Goal: Task Accomplishment & Management: Manage account settings

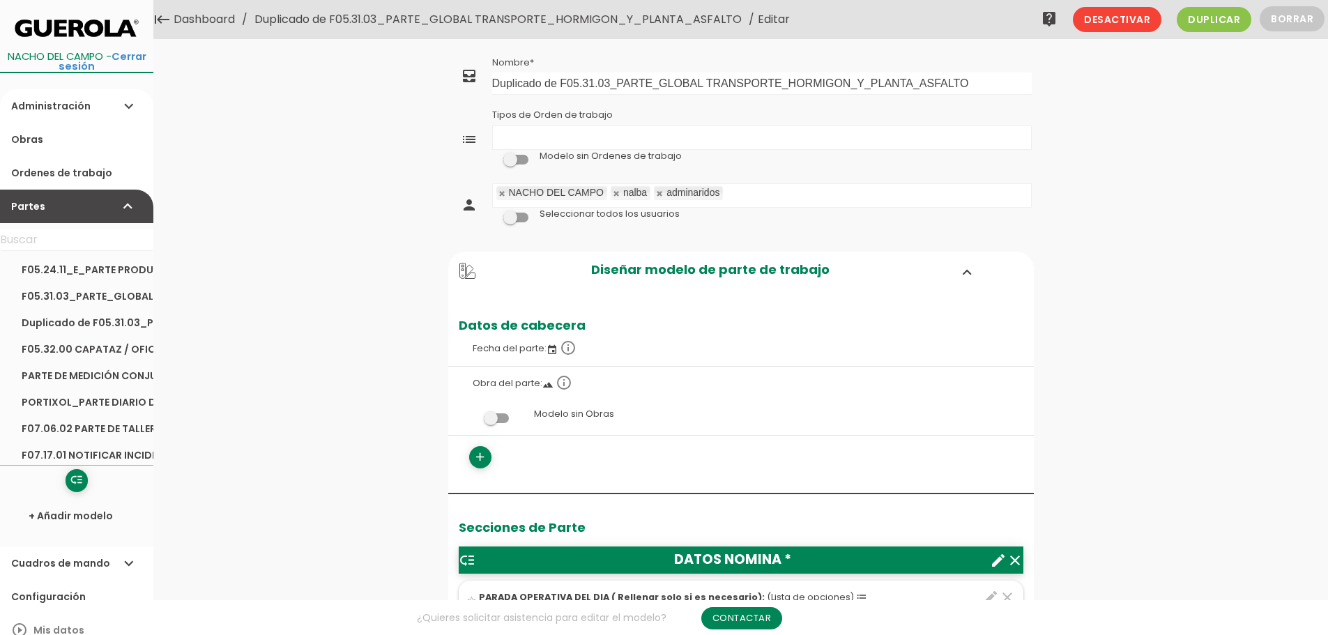
drag, startPoint x: 701, startPoint y: 20, endPoint x: 706, endPoint y: 26, distance: 8.4
click at [701, 20] on link "Duplicado de F05.31.03_PARTE_GLOBAL TRANSPORTE_HORMIGON_Y_PLANTA_ASFALTO" at bounding box center [498, 19] width 494 height 39
click at [997, 561] on icon "create" at bounding box center [998, 560] width 17 height 17
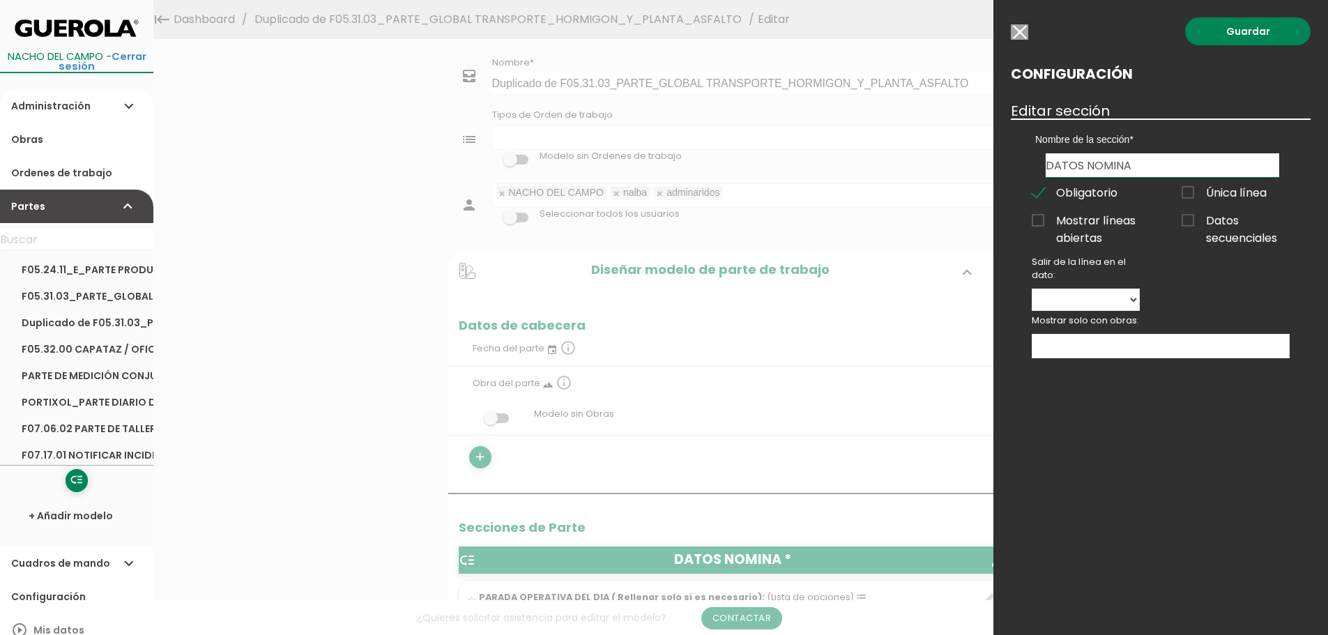
click at [1150, 347] on ul at bounding box center [1161, 346] width 257 height 23
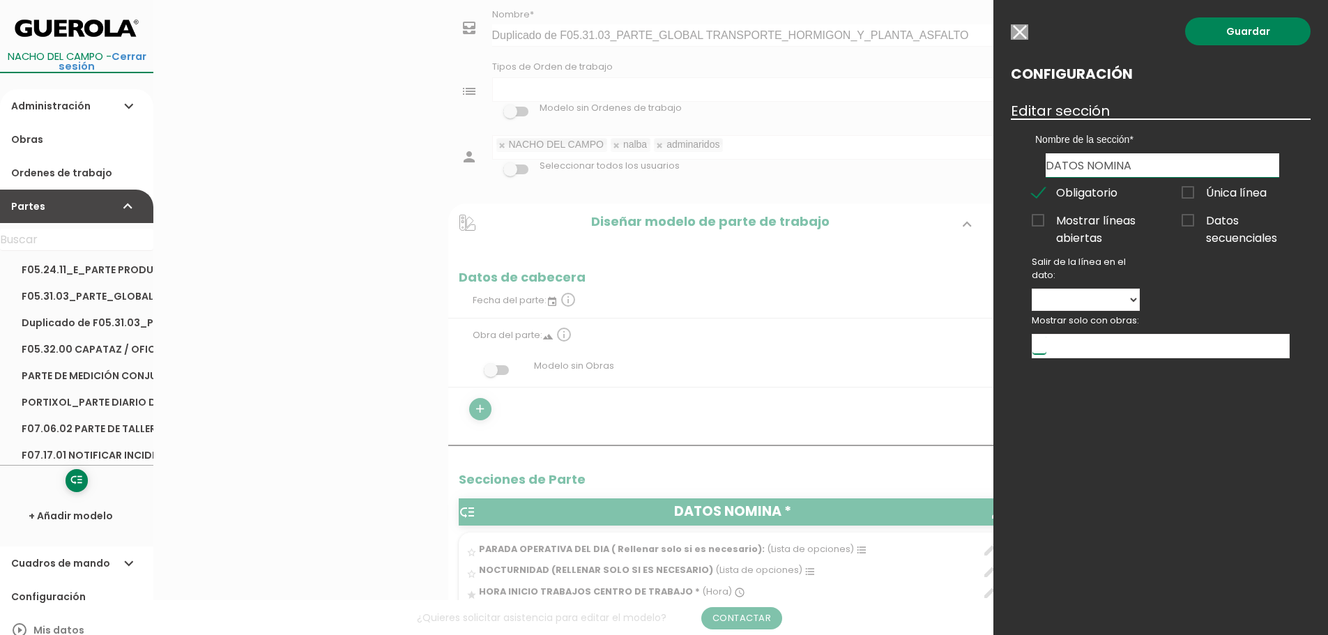
scroll to position [70, 0]
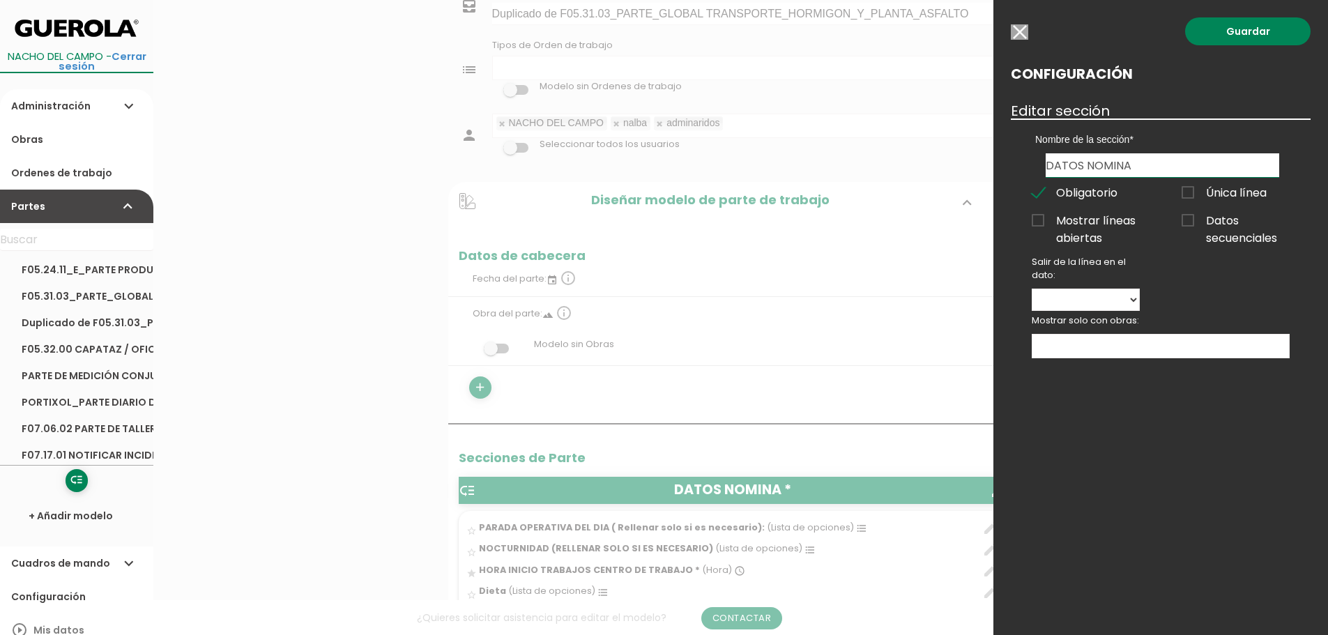
click at [1023, 29] on input "button" at bounding box center [1019, 31] width 17 height 15
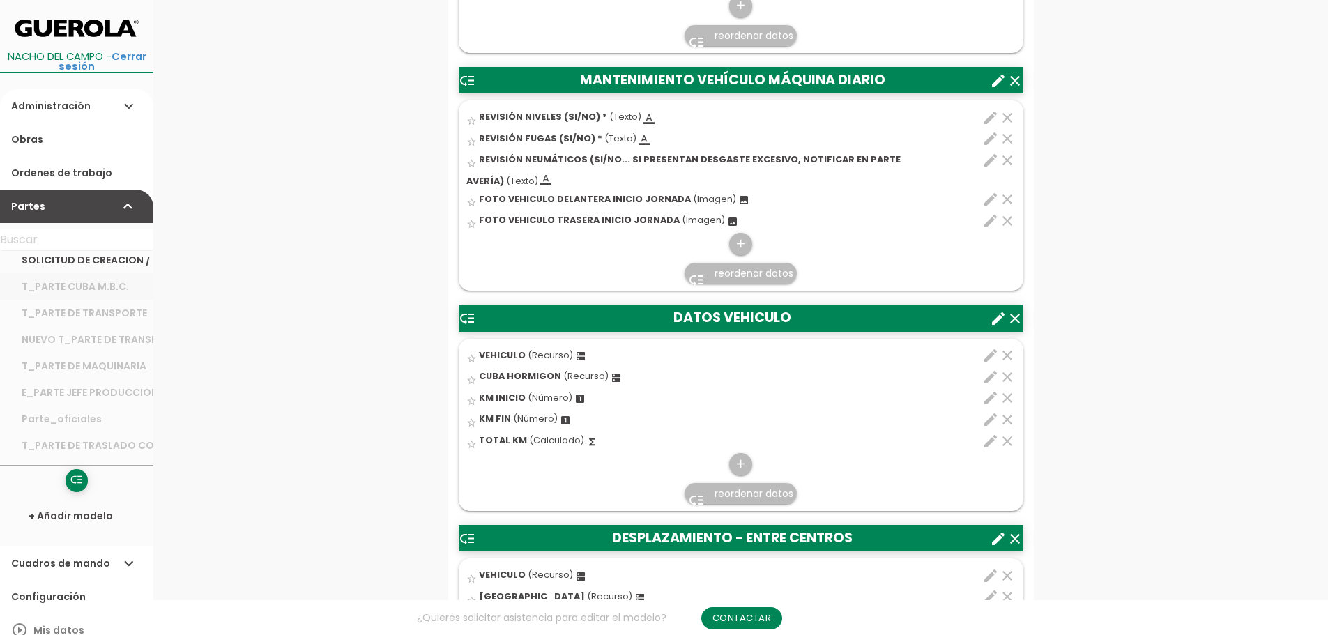
scroll to position [349, 0]
click at [75, 318] on link "T_PARTE CUBA M.B.C." at bounding box center [76, 318] width 153 height 26
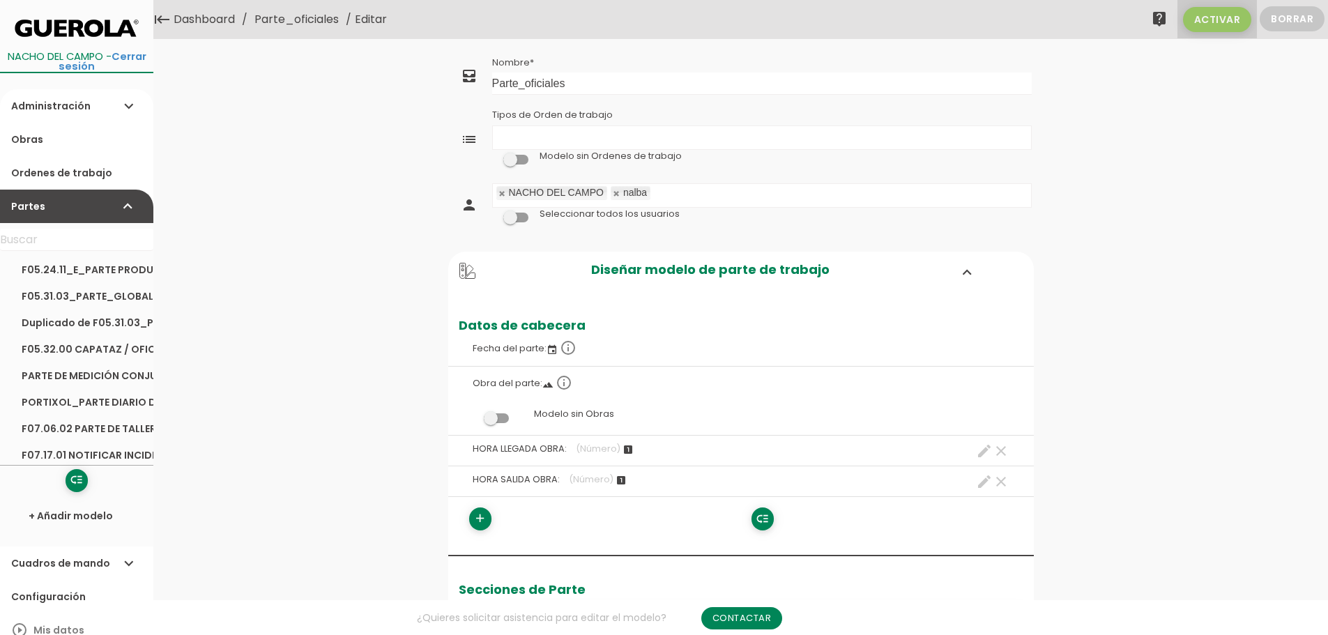
click at [1219, 22] on span "Activar" at bounding box center [1217, 19] width 69 height 25
click at [616, 197] on link at bounding box center [617, 193] width 8 height 9
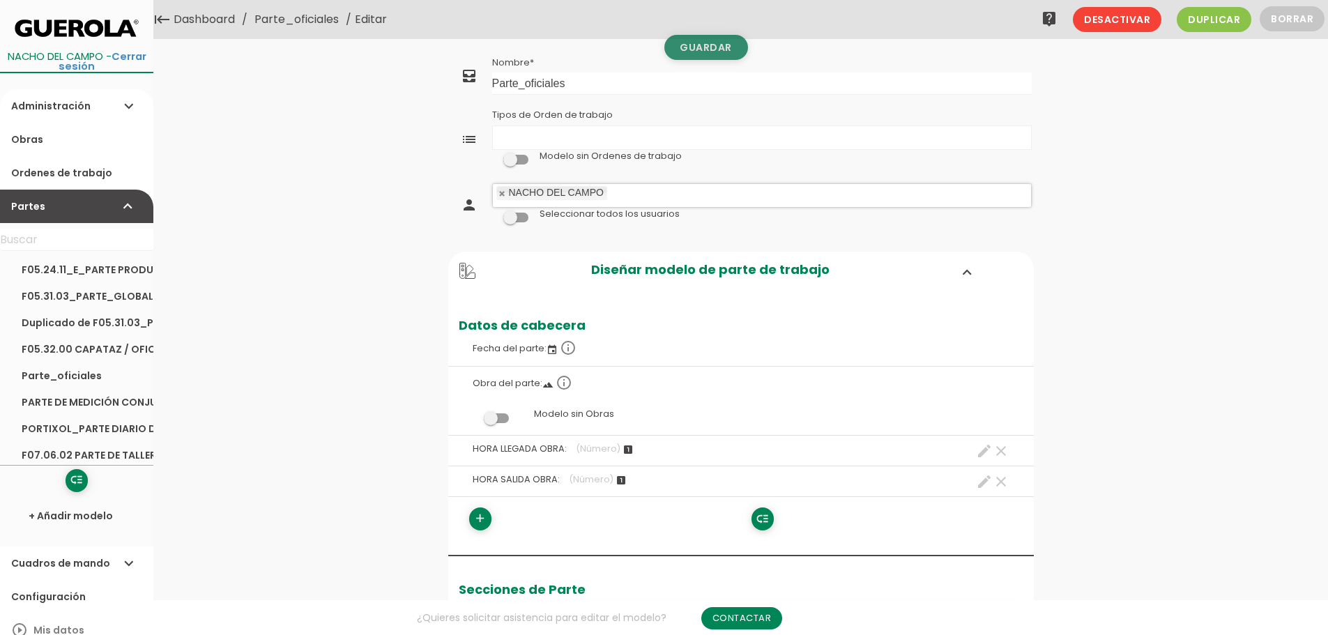
click at [708, 52] on link "Guardar" at bounding box center [706, 47] width 84 height 25
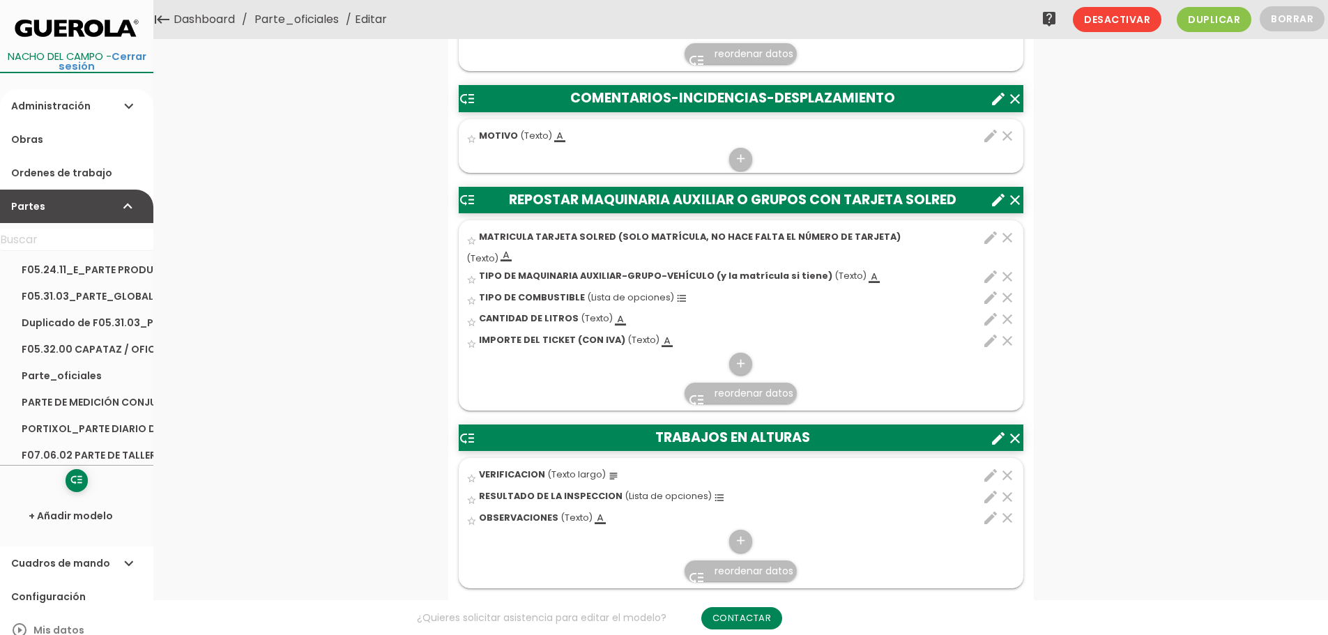
scroll to position [767, 0]
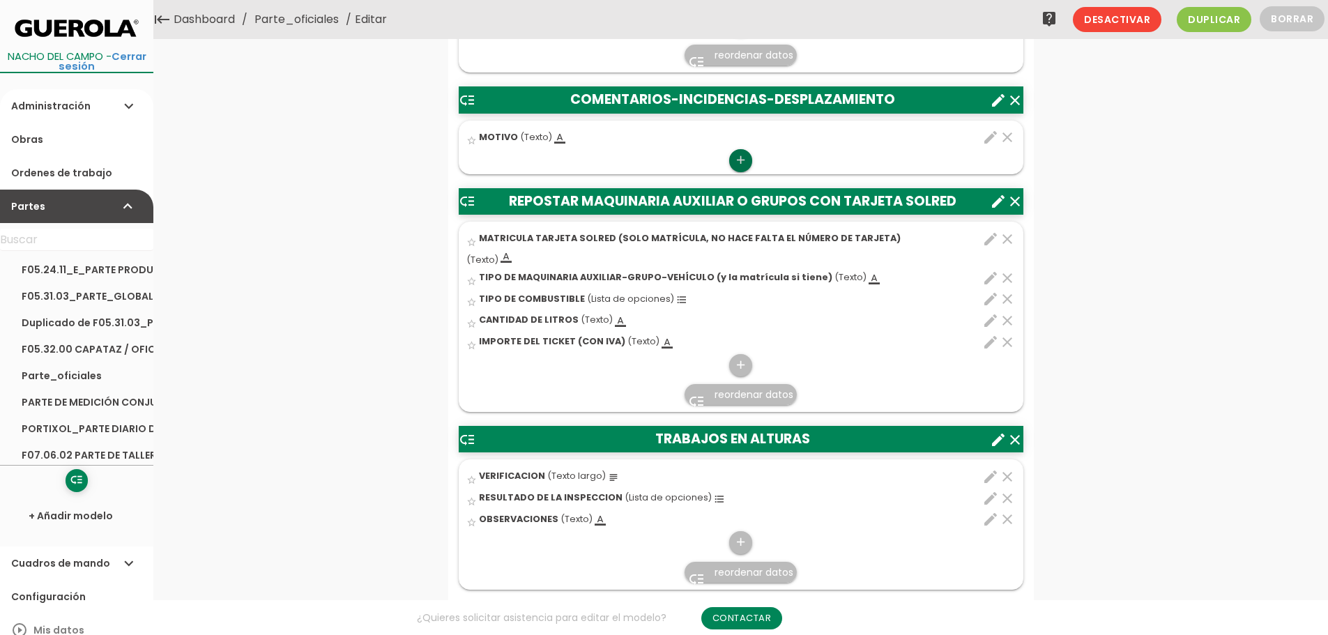
click at [741, 155] on icon "add" at bounding box center [740, 160] width 13 height 22
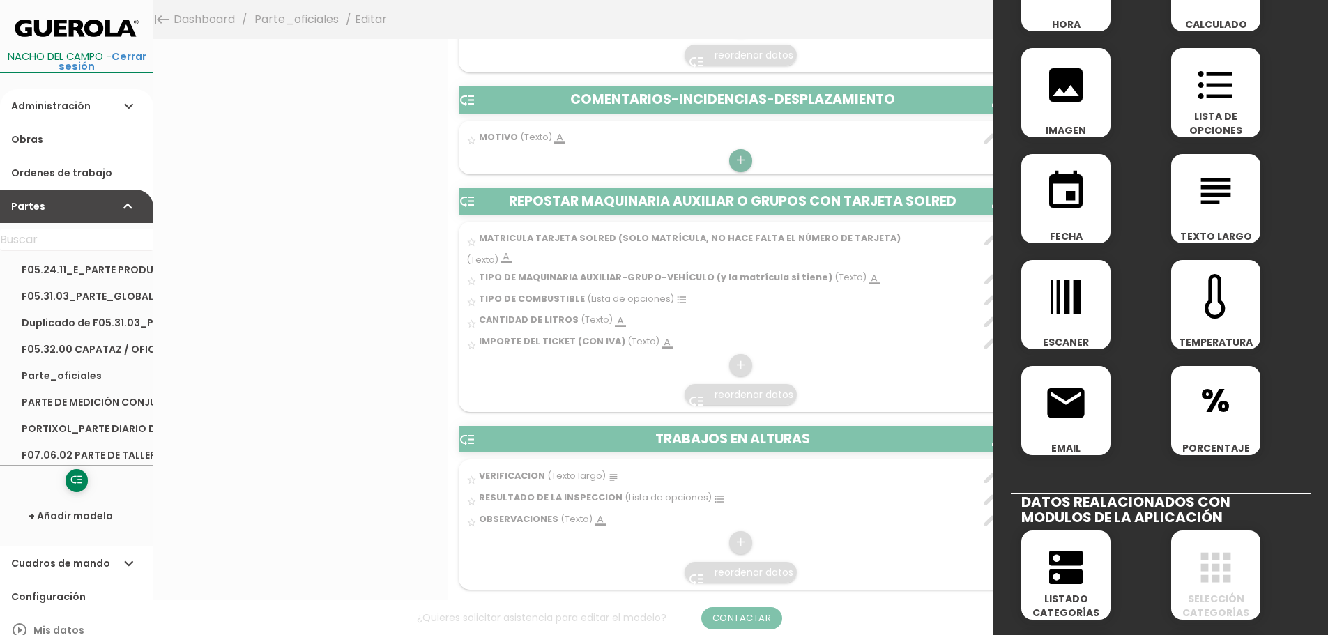
scroll to position [0, 0]
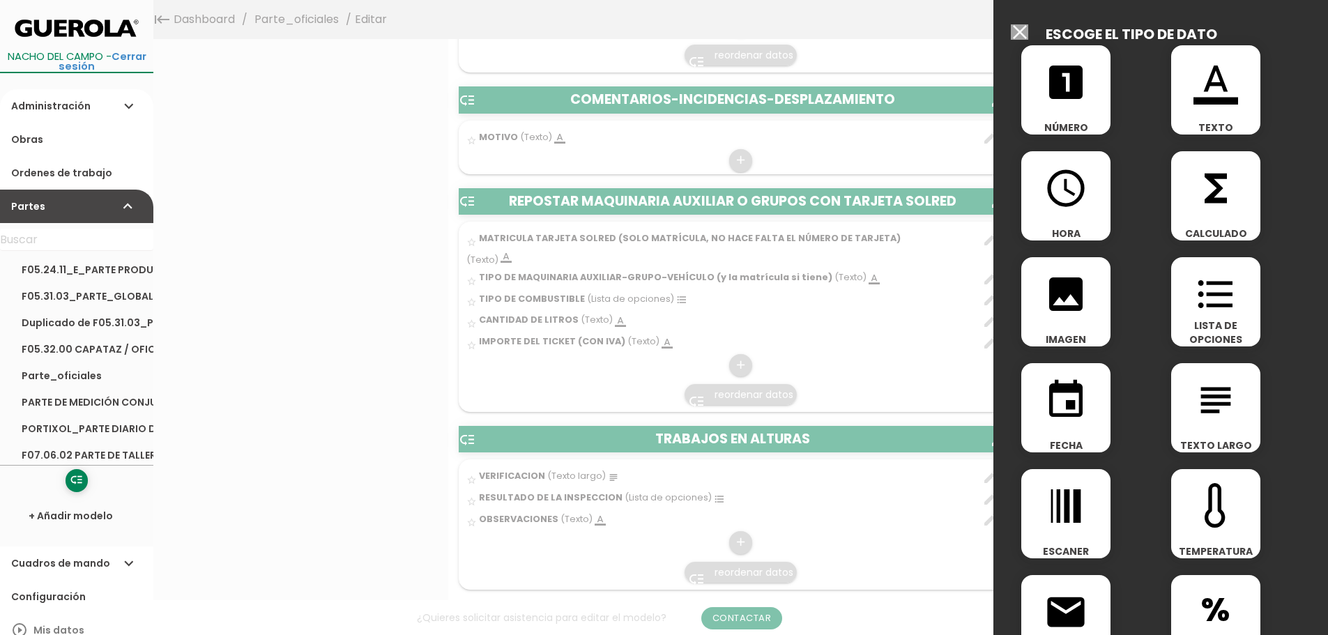
click at [1222, 306] on icon "format_list_bulleted" at bounding box center [1216, 294] width 45 height 45
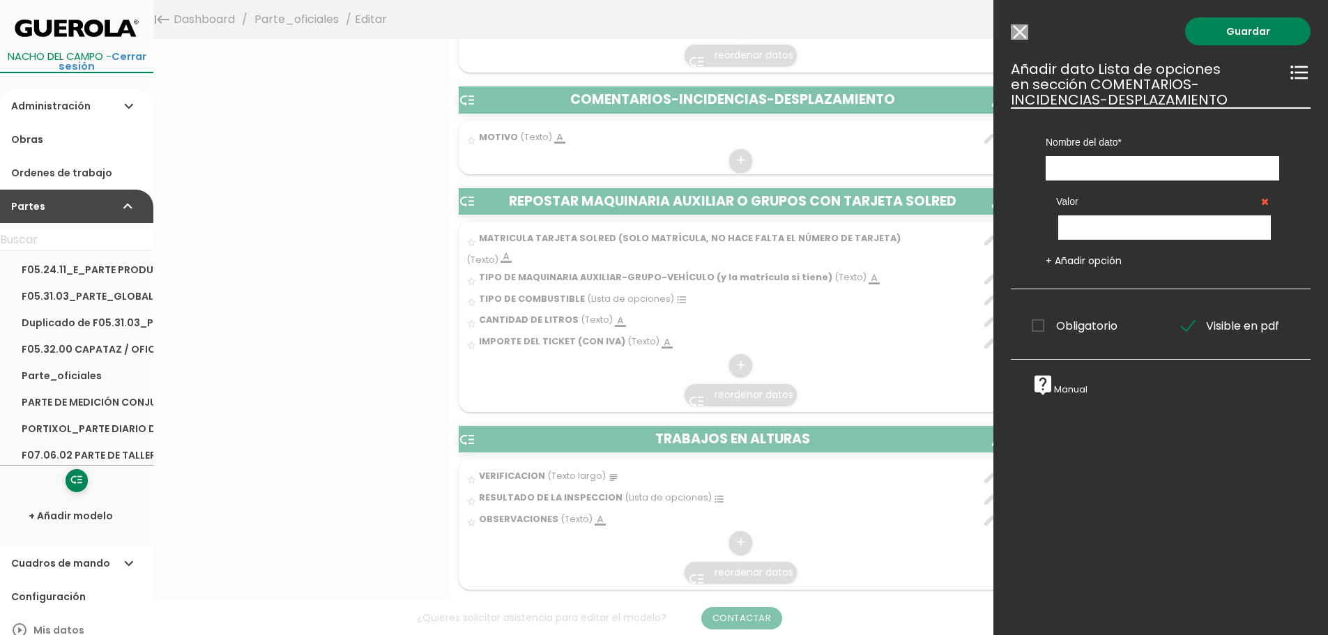
click at [1019, 35] on input "Modelo sin Ordenes de trabajo" at bounding box center [1019, 31] width 17 height 15
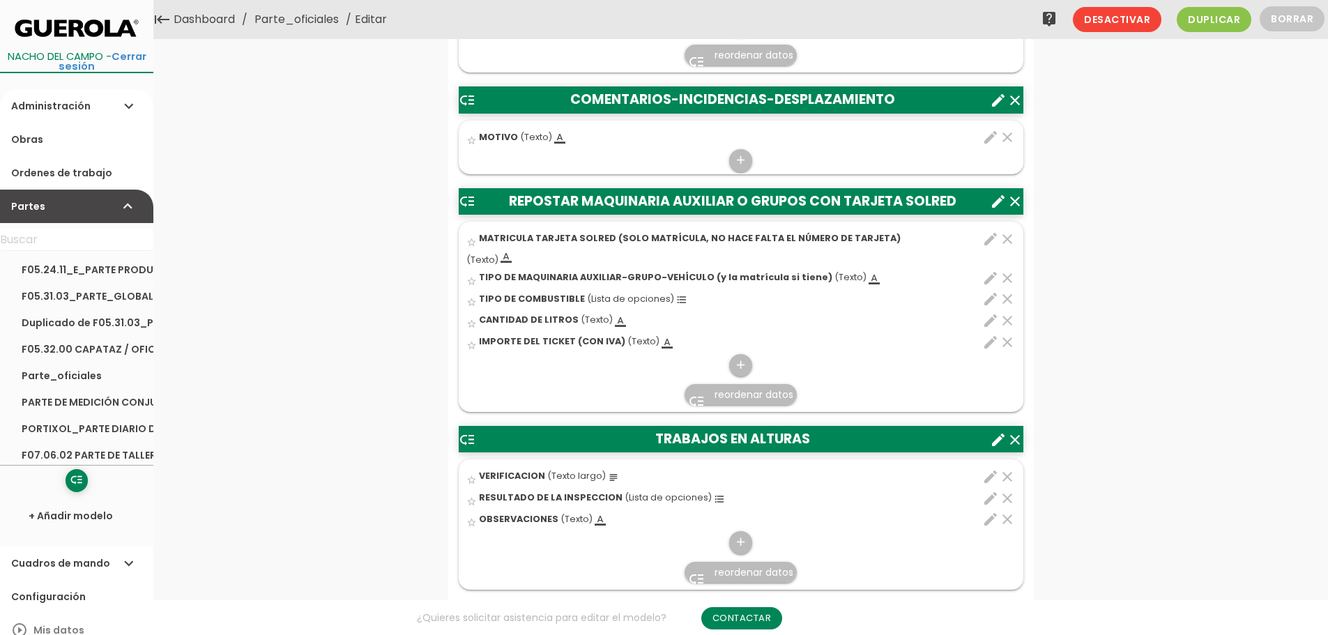
click at [112, 107] on link "Administración expand_more" at bounding box center [76, 105] width 153 height 33
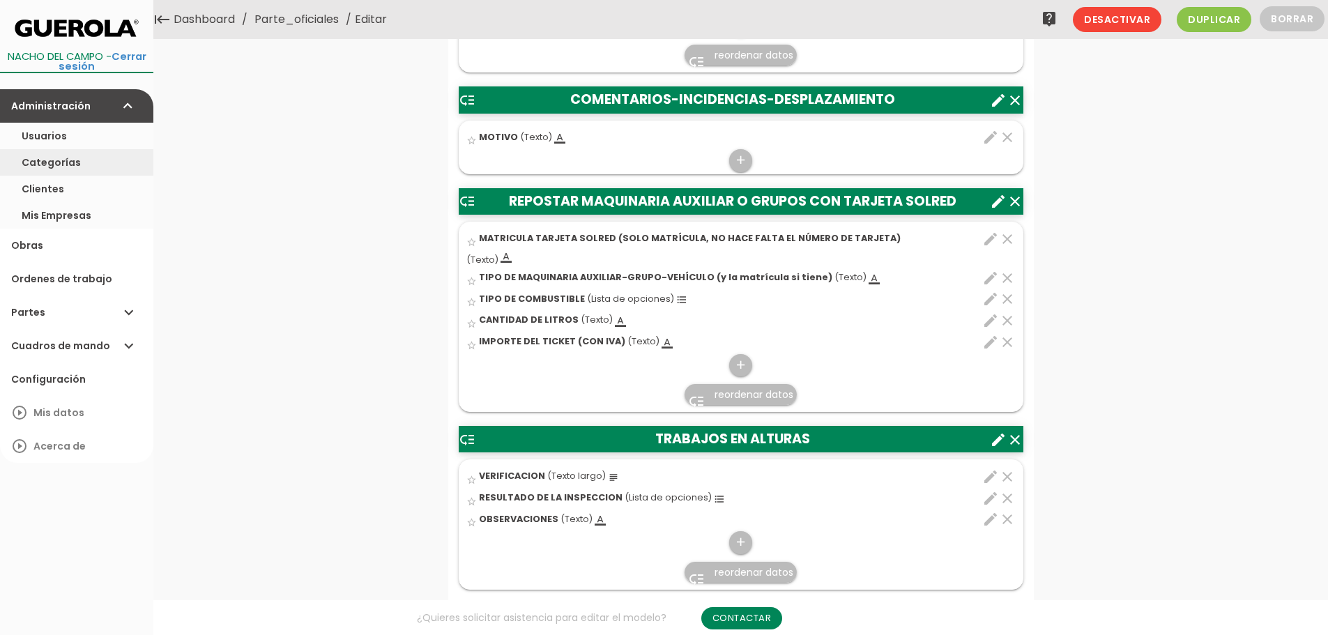
click at [68, 163] on link "Categorías" at bounding box center [76, 162] width 153 height 26
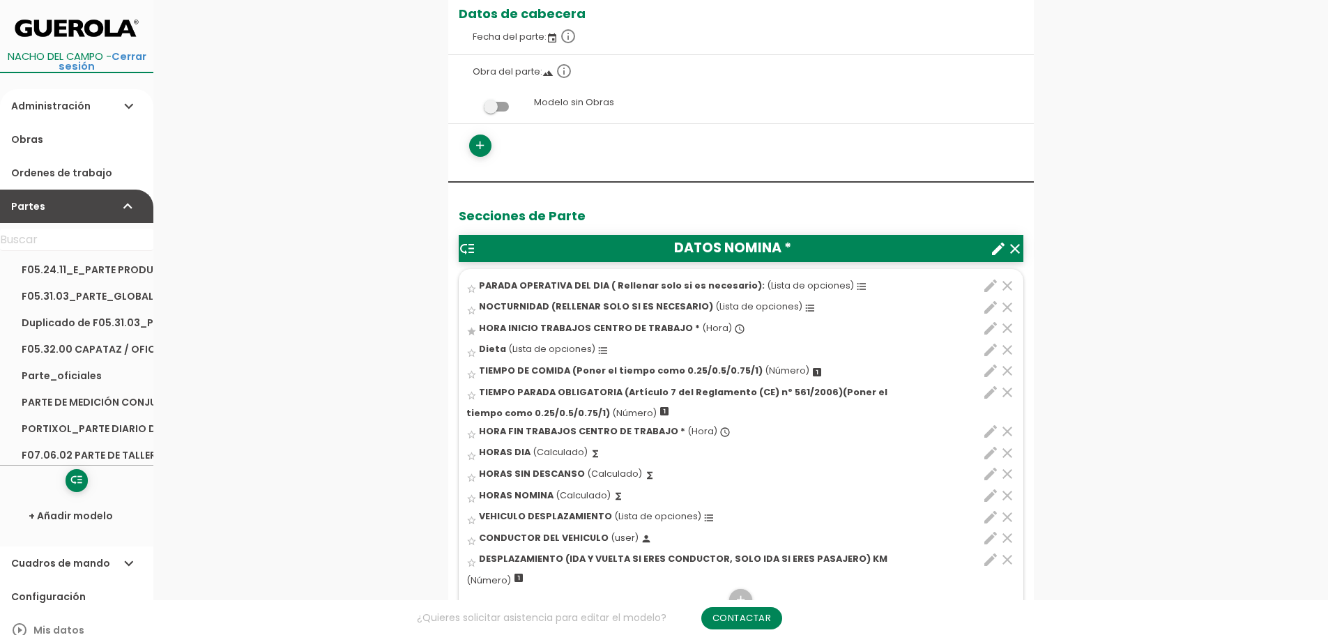
scroll to position [349, 0]
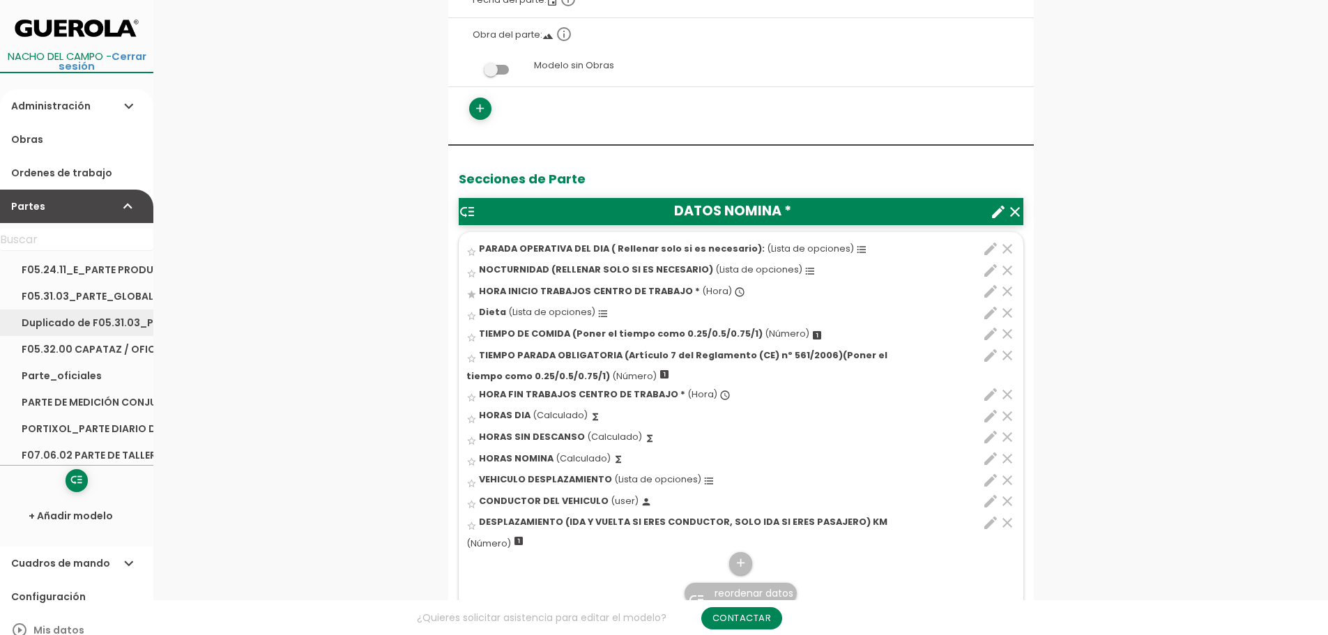
click at [93, 323] on link "Duplicado de F05.31.03_PARTE_GLOBAL TRANSPORTE_HORMIGON_Y_PLANTA_ASFALTO" at bounding box center [76, 323] width 153 height 26
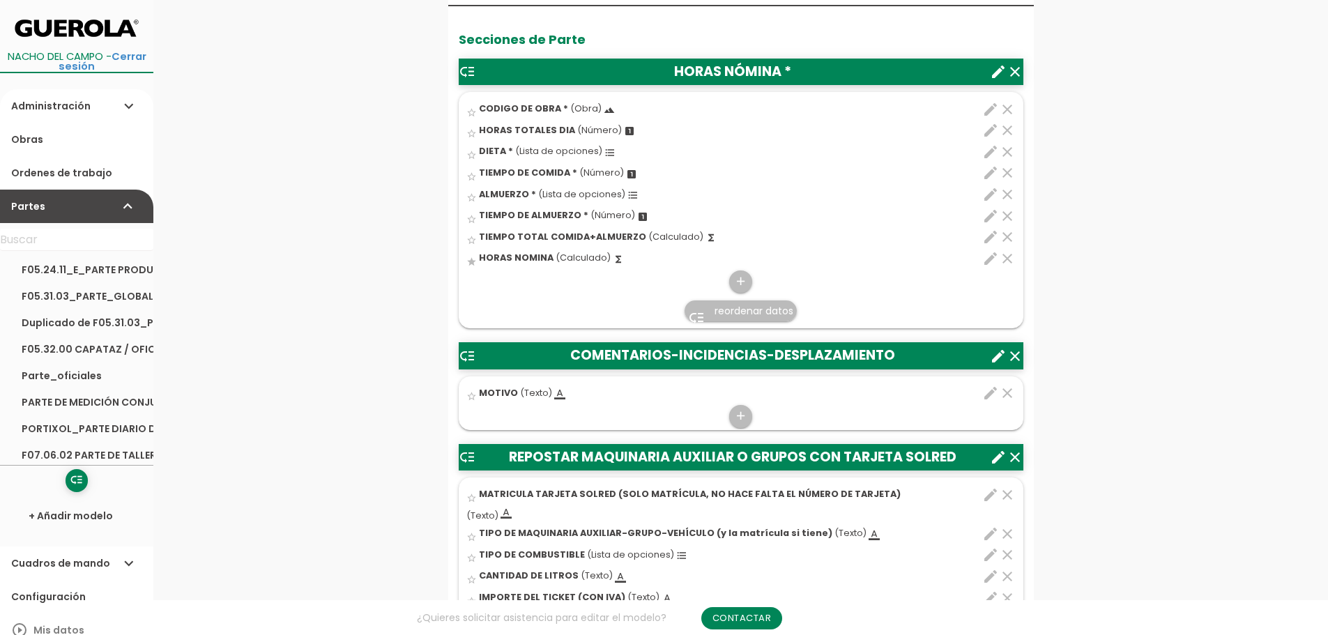
scroll to position [558, 0]
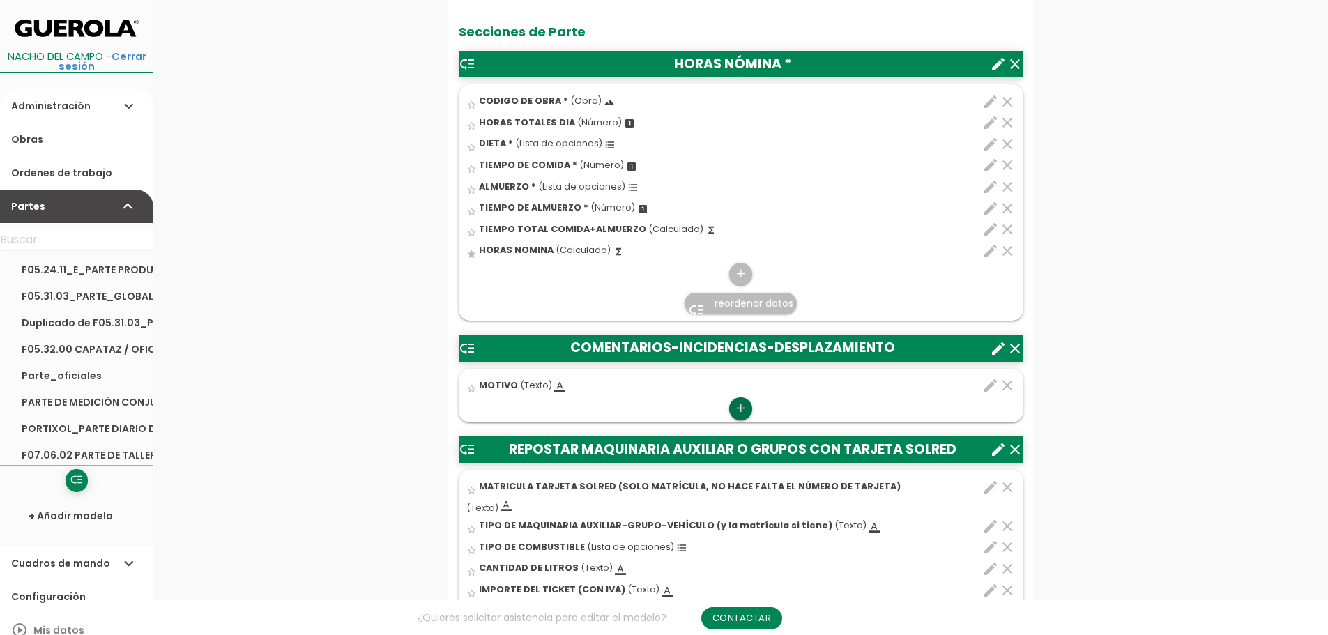
click at [744, 409] on icon "add" at bounding box center [740, 408] width 13 height 22
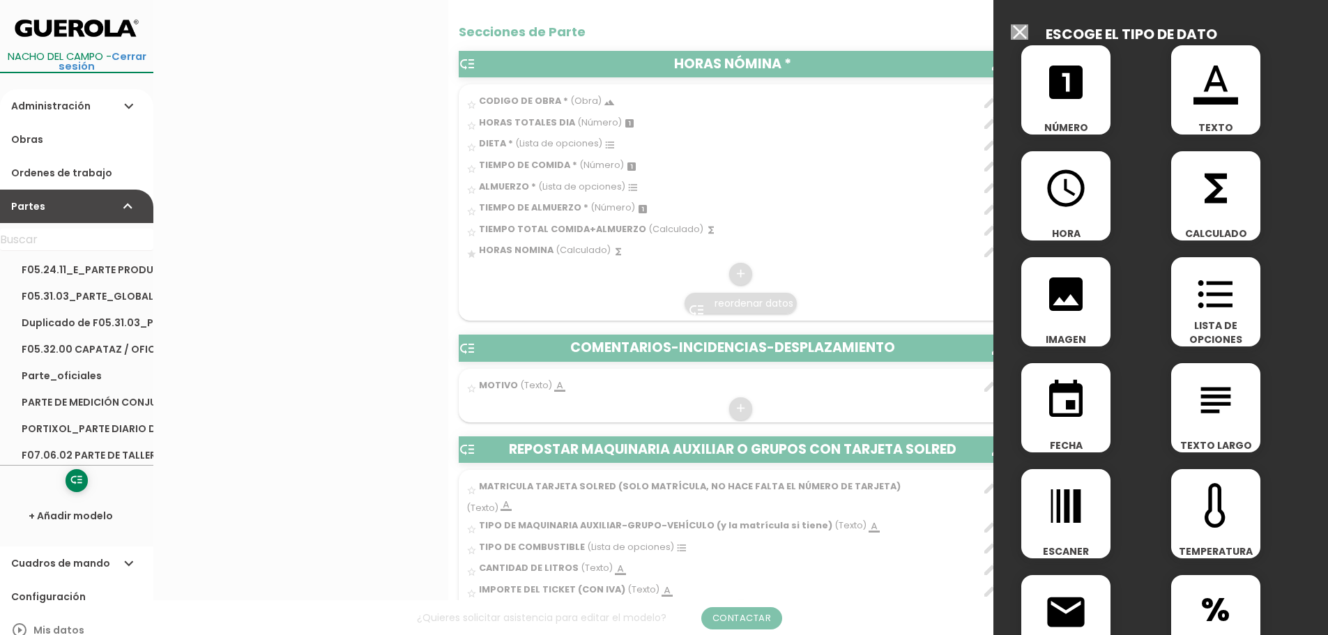
click at [1065, 406] on icon "event" at bounding box center [1066, 400] width 45 height 45
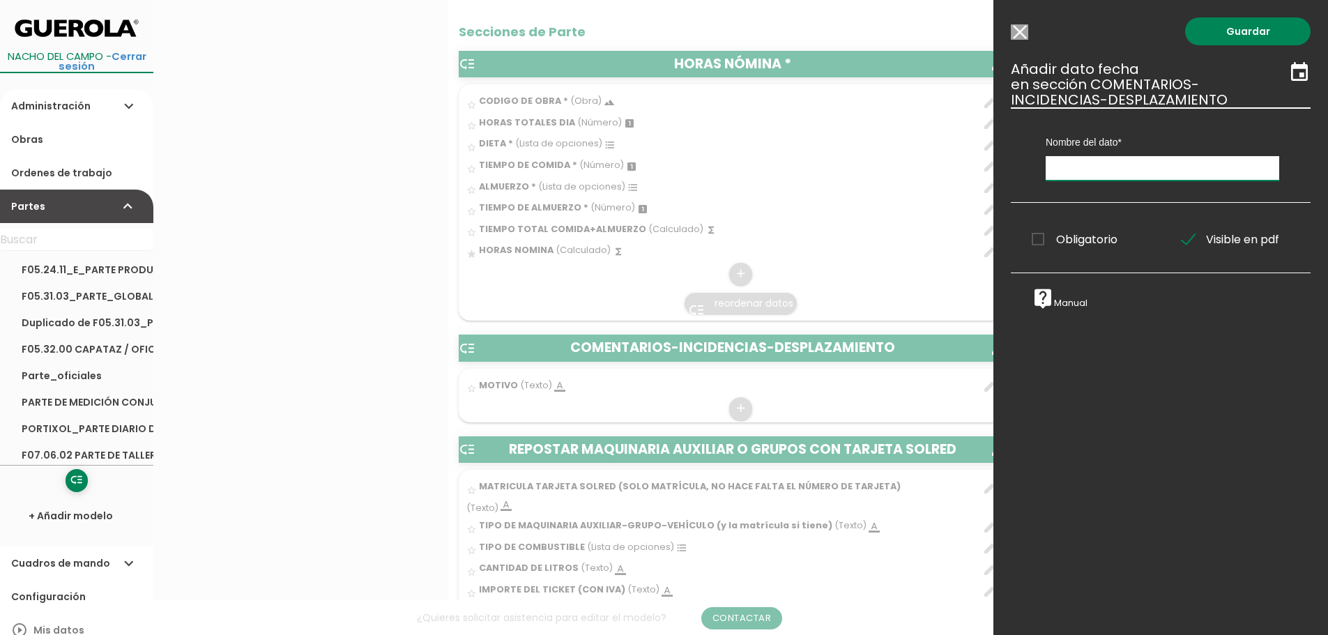
click at [1120, 171] on input "text" at bounding box center [1163, 168] width 234 height 24
type input "fecha prevista"
click at [1246, 30] on link "Guardar" at bounding box center [1247, 31] width 125 height 28
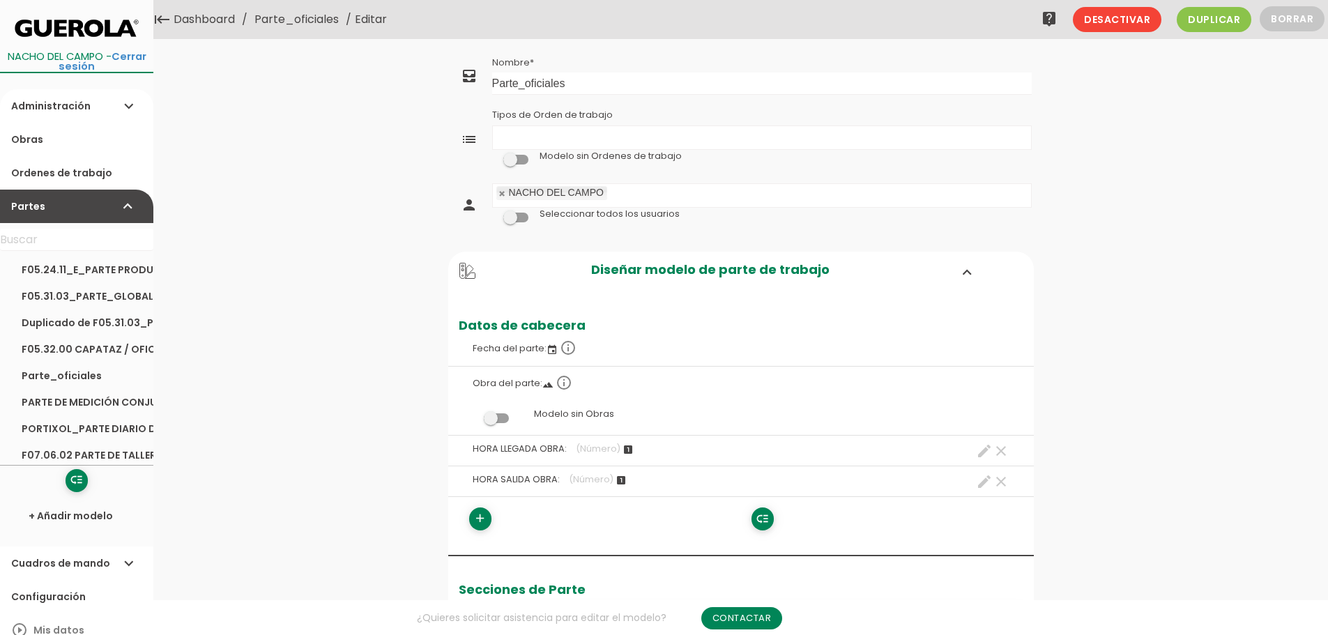
drag, startPoint x: 312, startPoint y: 17, endPoint x: 326, endPoint y: 21, distance: 14.4
click at [312, 17] on link "Parte_oficiales" at bounding box center [296, 19] width 91 height 39
click at [481, 516] on icon "add" at bounding box center [479, 519] width 13 height 22
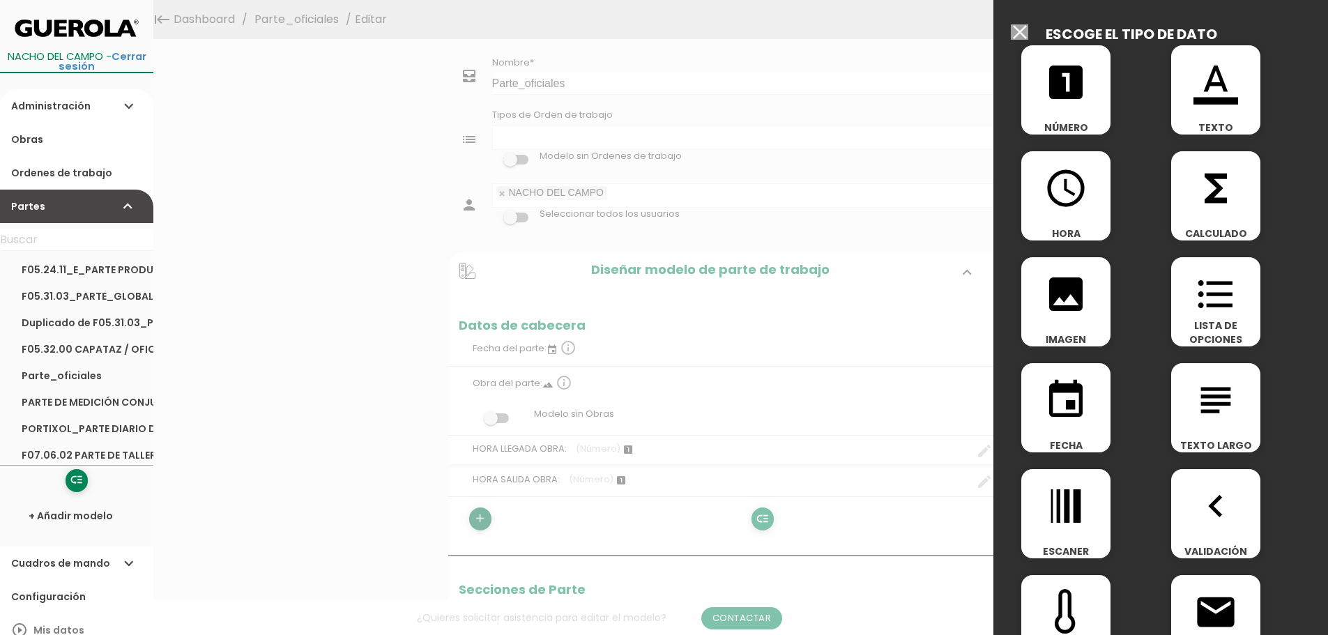
scroll to position [70, 0]
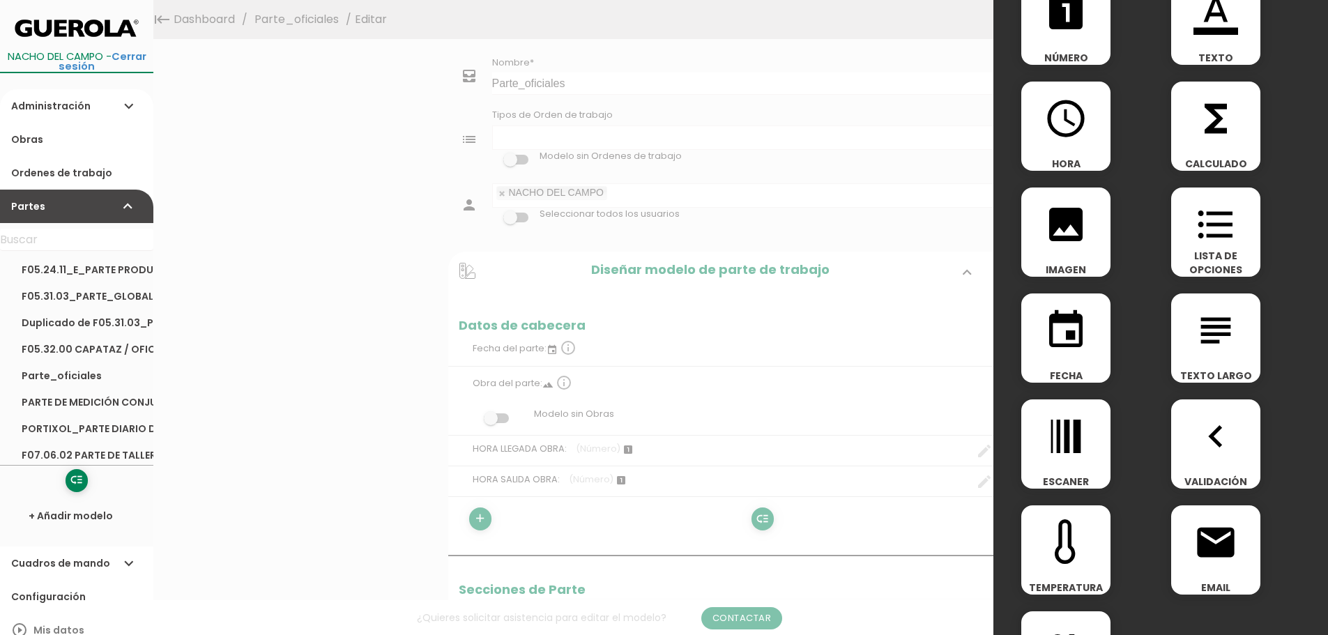
click at [1075, 338] on icon "event" at bounding box center [1066, 330] width 45 height 45
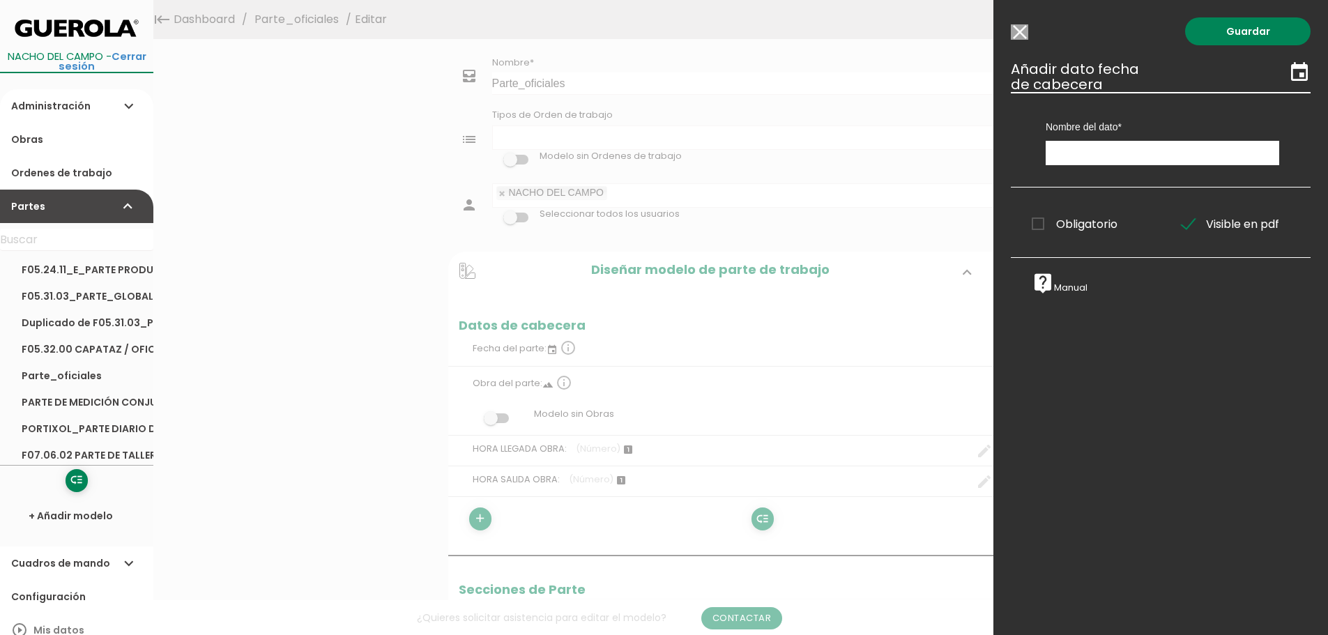
scroll to position [0, 0]
click at [1134, 155] on input "text" at bounding box center [1163, 153] width 234 height 24
type input "fecha prevista"
click at [1233, 31] on link "Guardar" at bounding box center [1247, 31] width 125 height 28
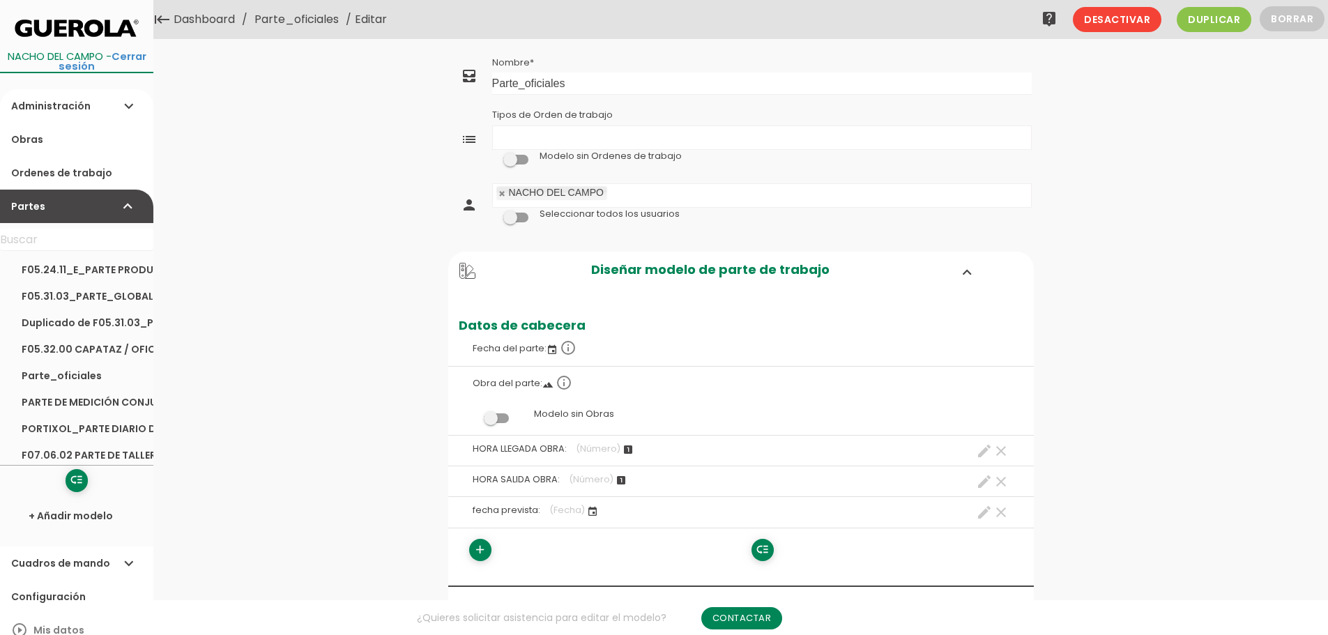
click at [289, 13] on link "Parte_oficiales" at bounding box center [296, 19] width 91 height 39
click at [1104, 25] on span "Desactivar" at bounding box center [1117, 19] width 89 height 25
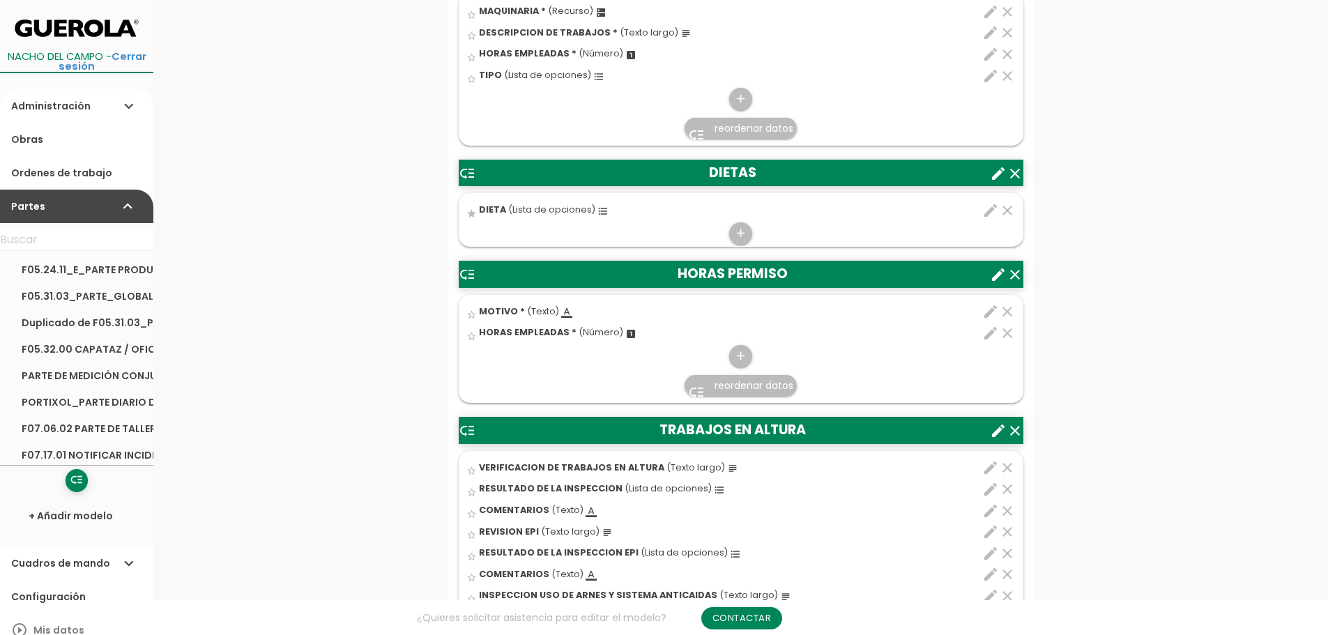
scroll to position [279, 0]
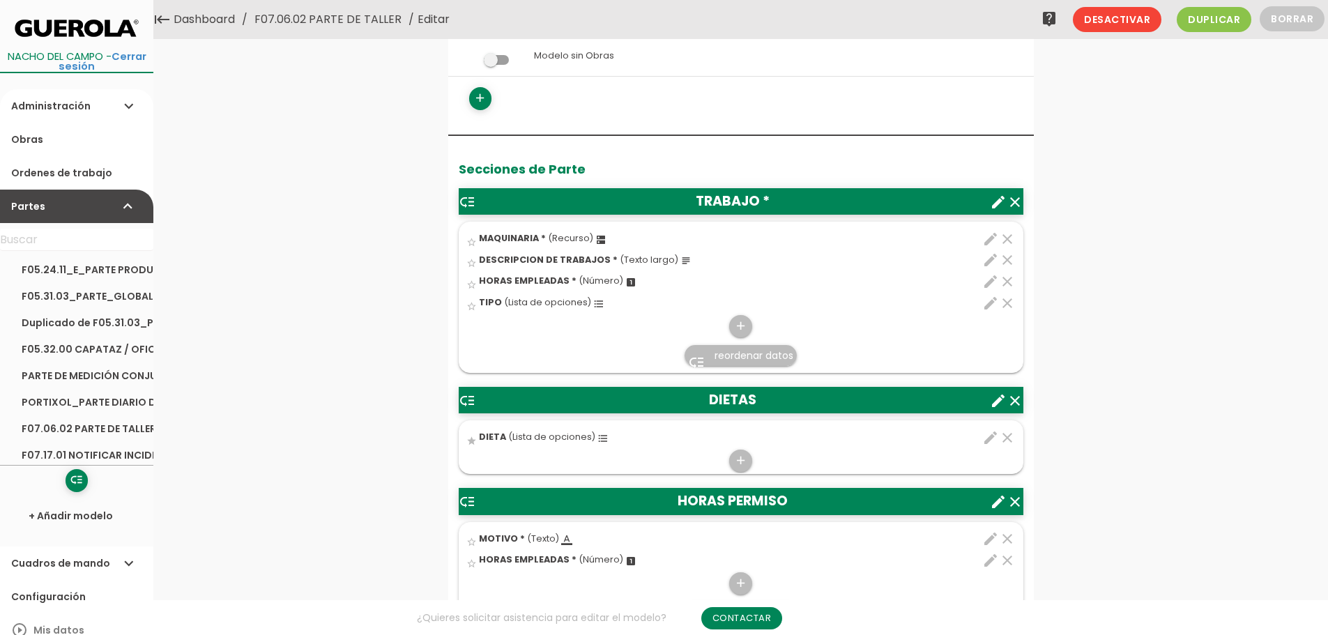
click at [991, 301] on icon "edit" at bounding box center [990, 303] width 17 height 17
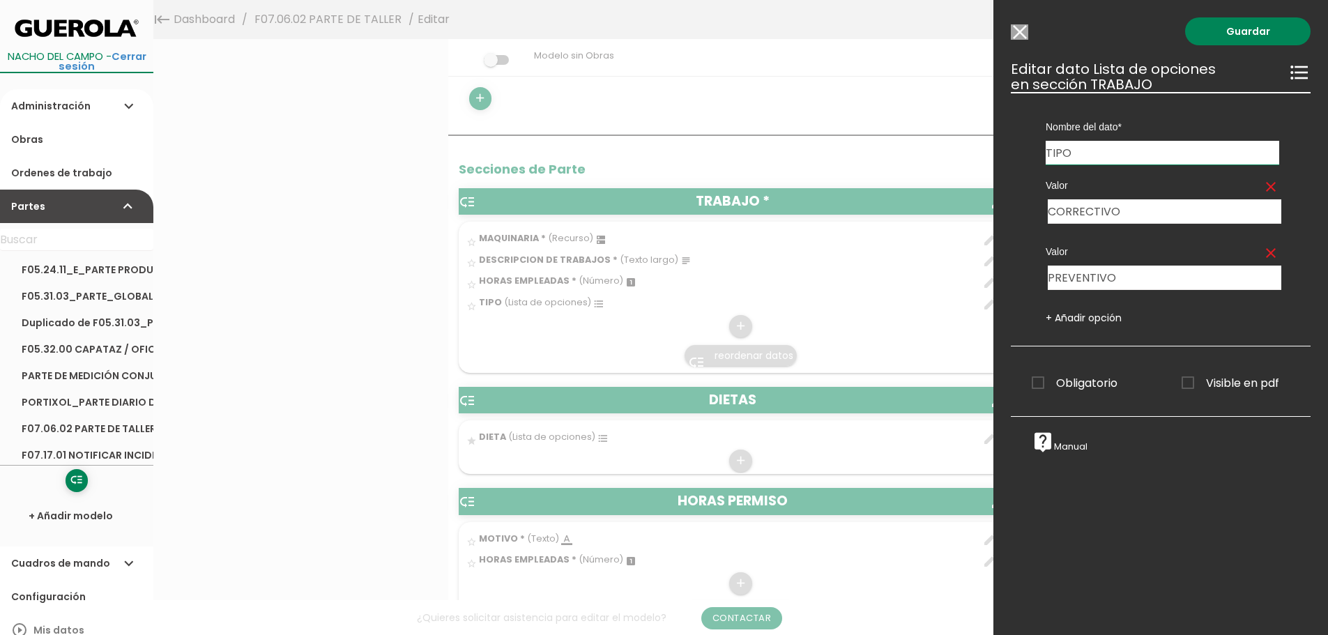
click at [1019, 31] on input "Modelo sin Ordenes de trabajo" at bounding box center [1019, 31] width 17 height 15
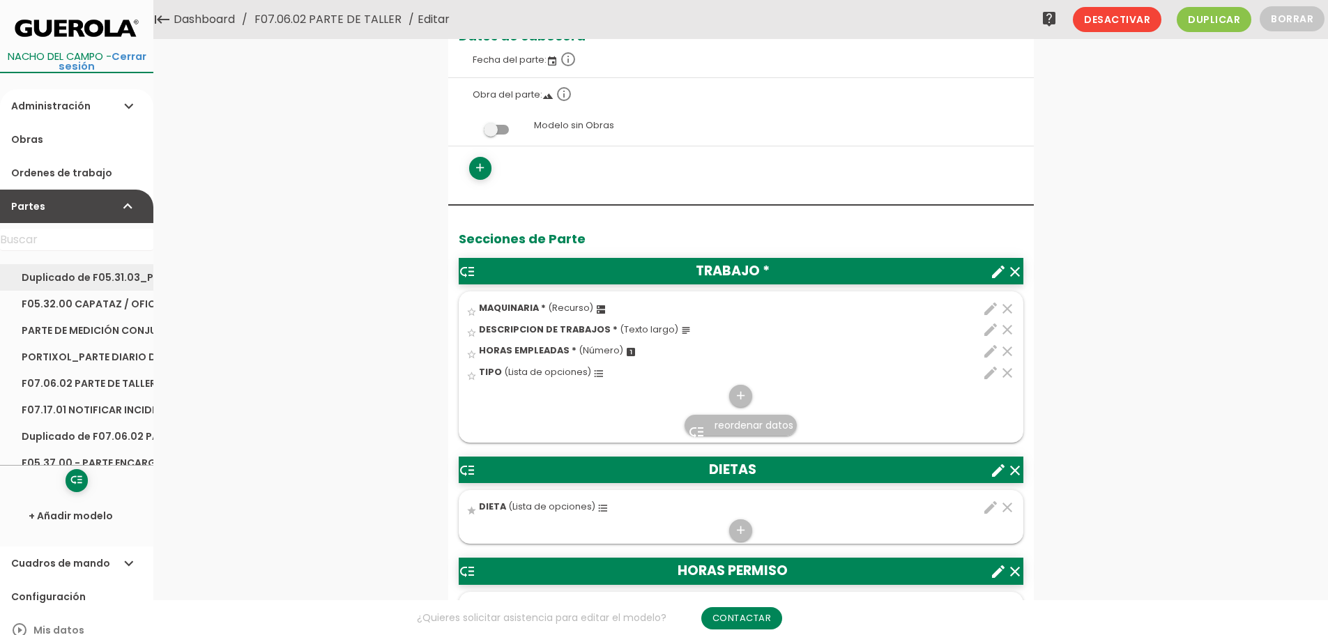
scroll to position [70, 0]
click at [96, 412] on link "Duplicado de F07.06.02 PARTE DE TALLER" at bounding box center [76, 412] width 153 height 26
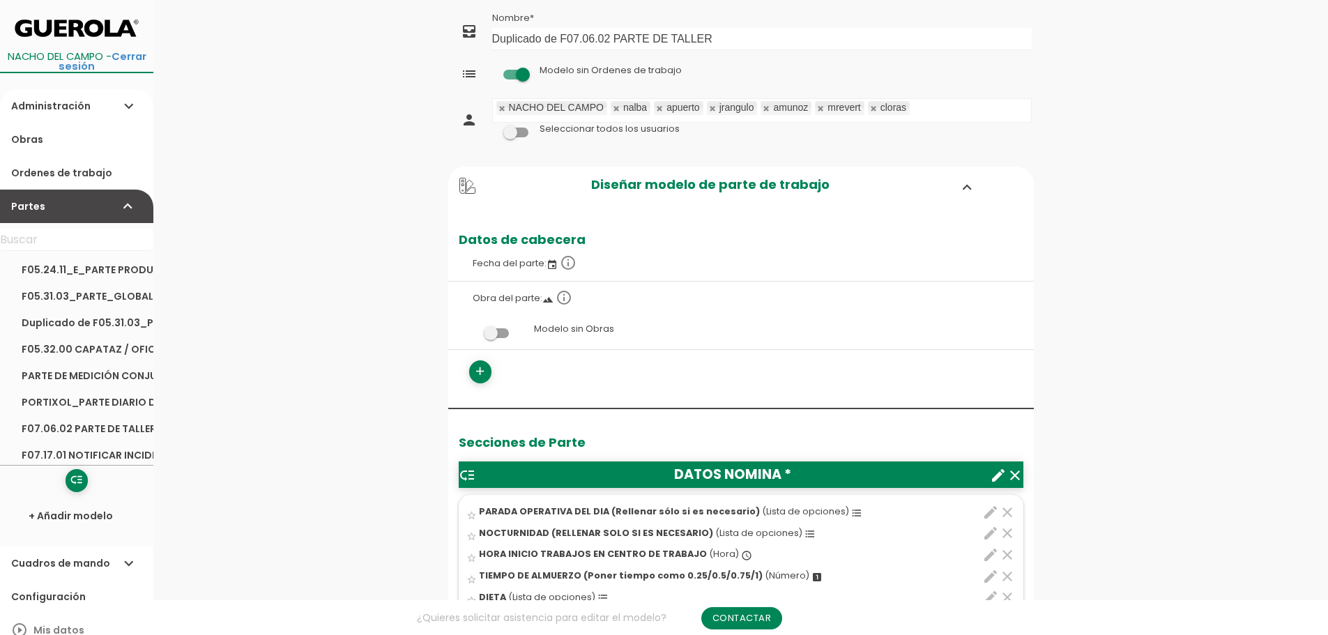
scroll to position [70, 0]
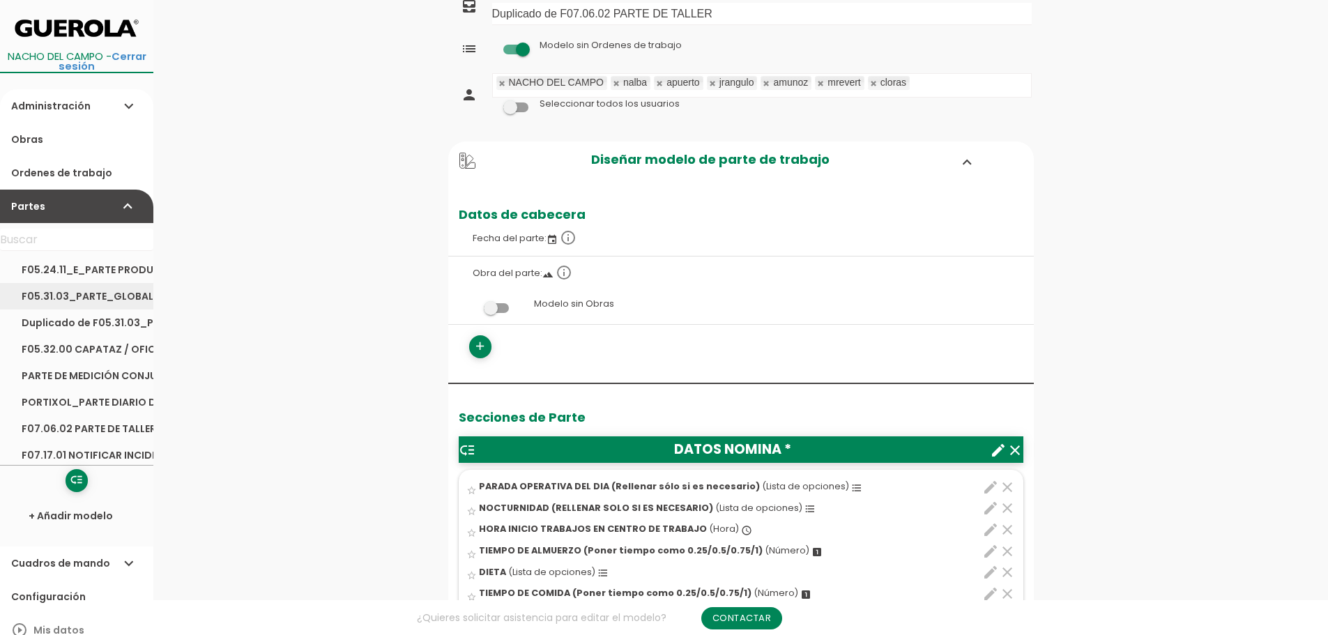
click at [68, 288] on link "F05.31.03_PARTE_GLOBAL TRANSPORTE_HORMIGON_Y_PLANTA_ASFALTO" at bounding box center [76, 296] width 153 height 26
